Goal: Information Seeking & Learning: Learn about a topic

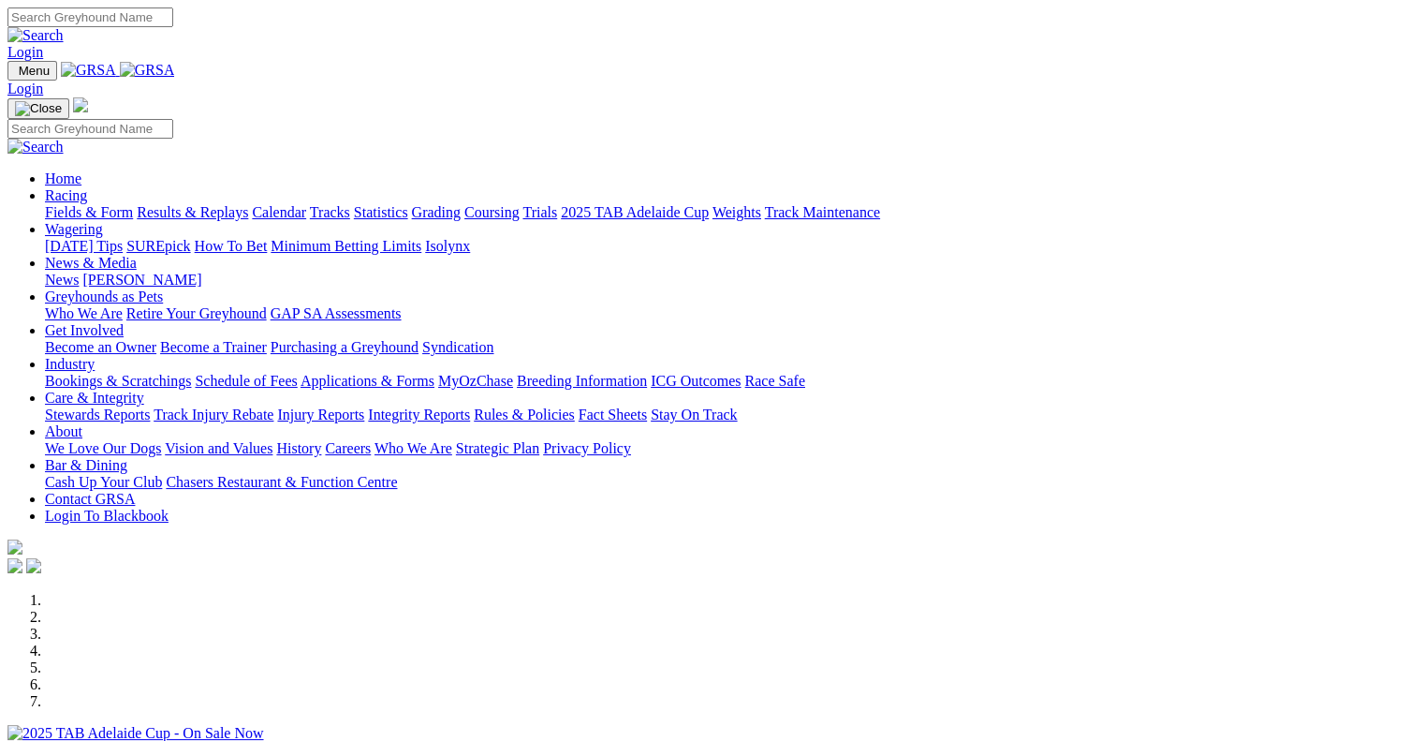
click at [173, 23] on input "Search" at bounding box center [90, 17] width 166 height 20
type input "bow down"
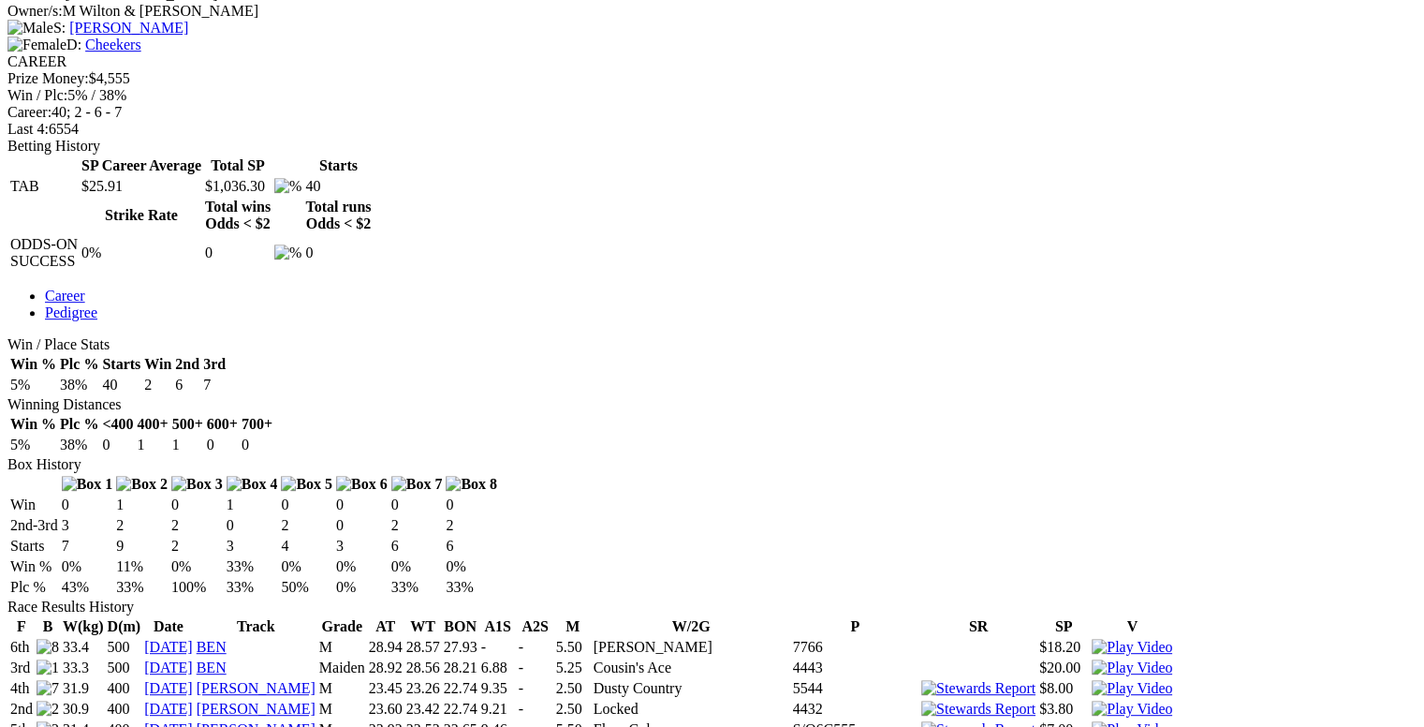
scroll to position [745, 0]
